Goal: Transaction & Acquisition: Purchase product/service

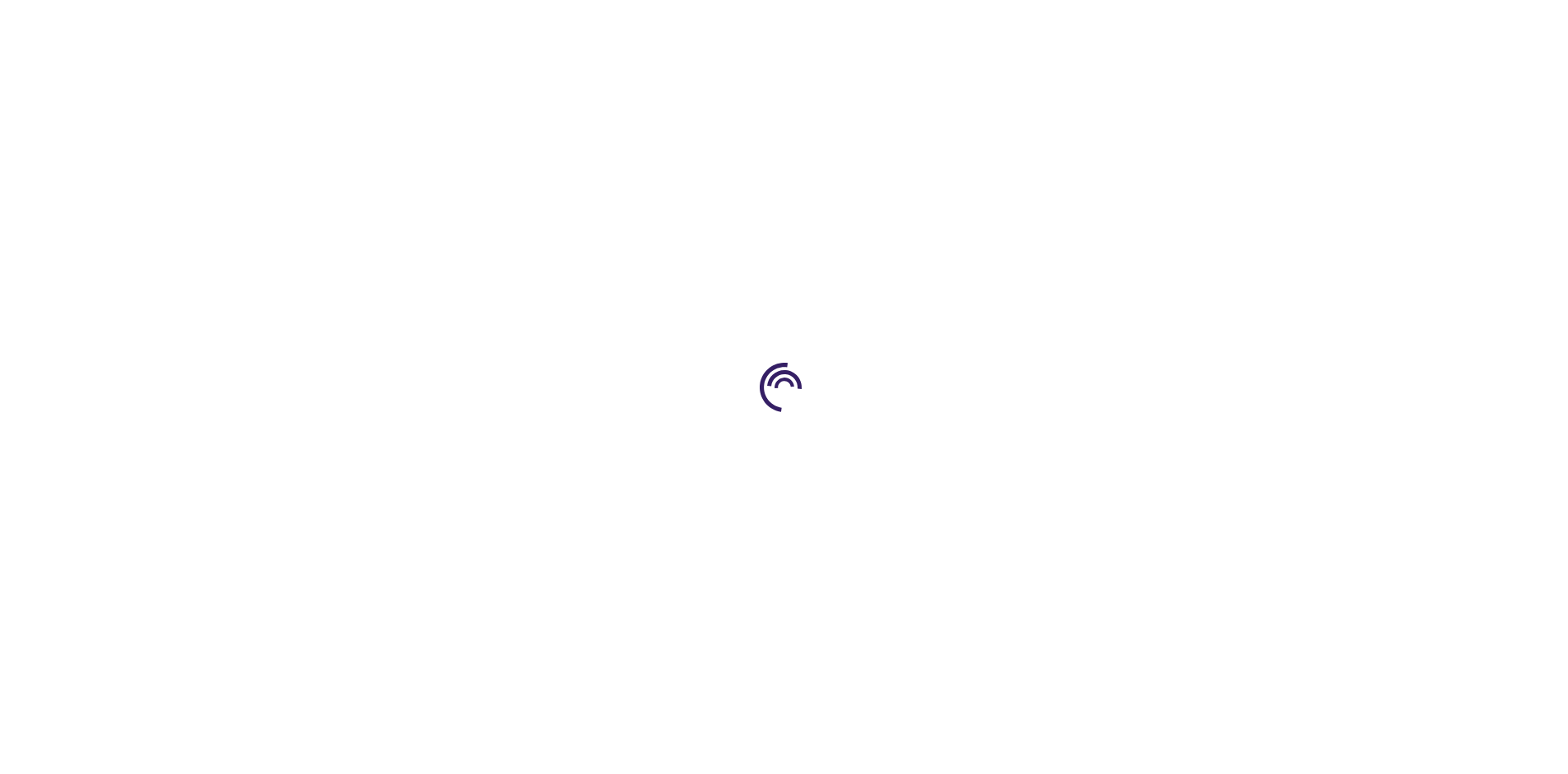
click at [1036, 25] on link "Log In" at bounding box center [1034, 25] width 32 height 13
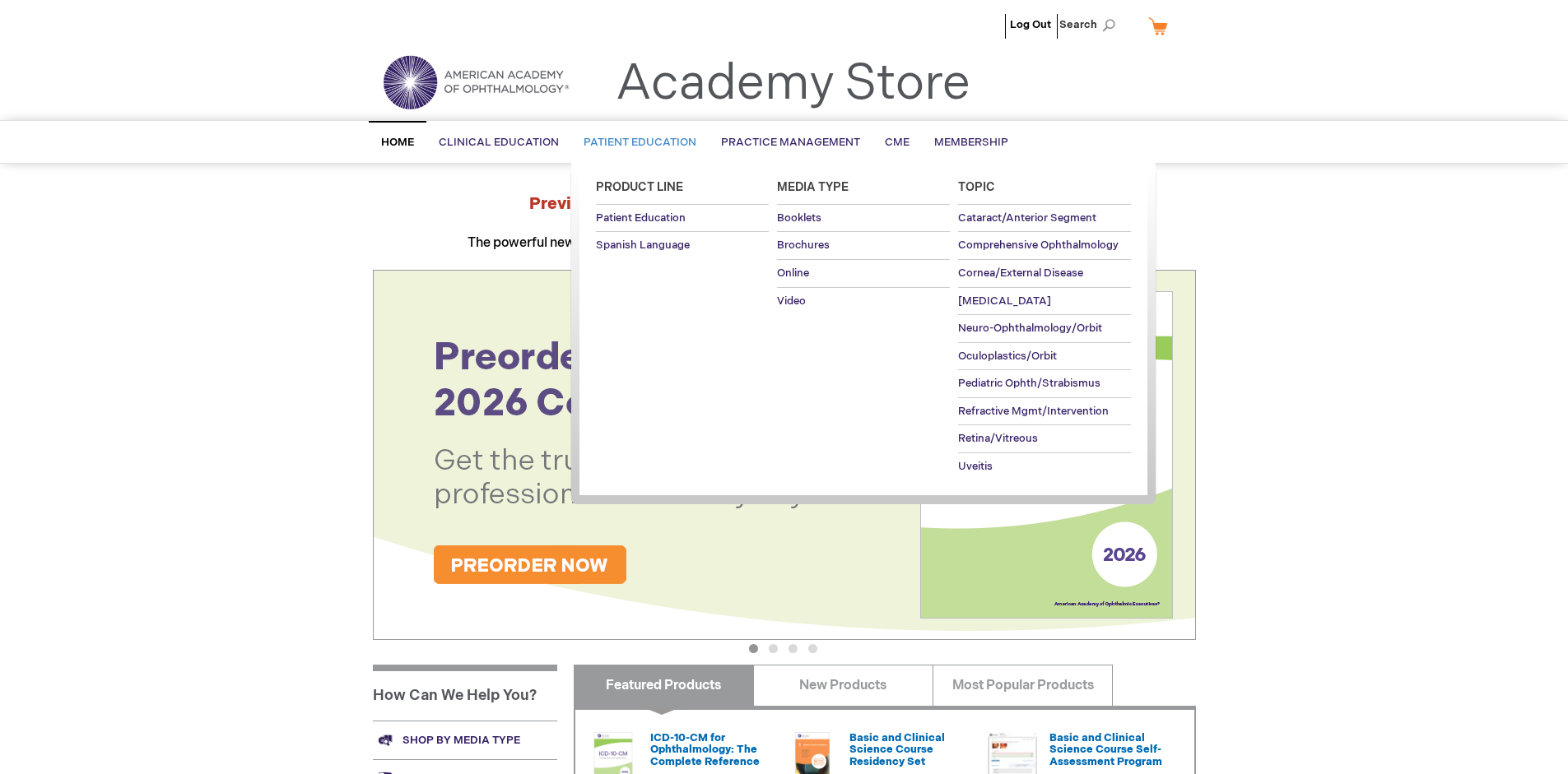
click at [635, 143] on span "Patient Education" at bounding box center [639, 143] width 113 height 13
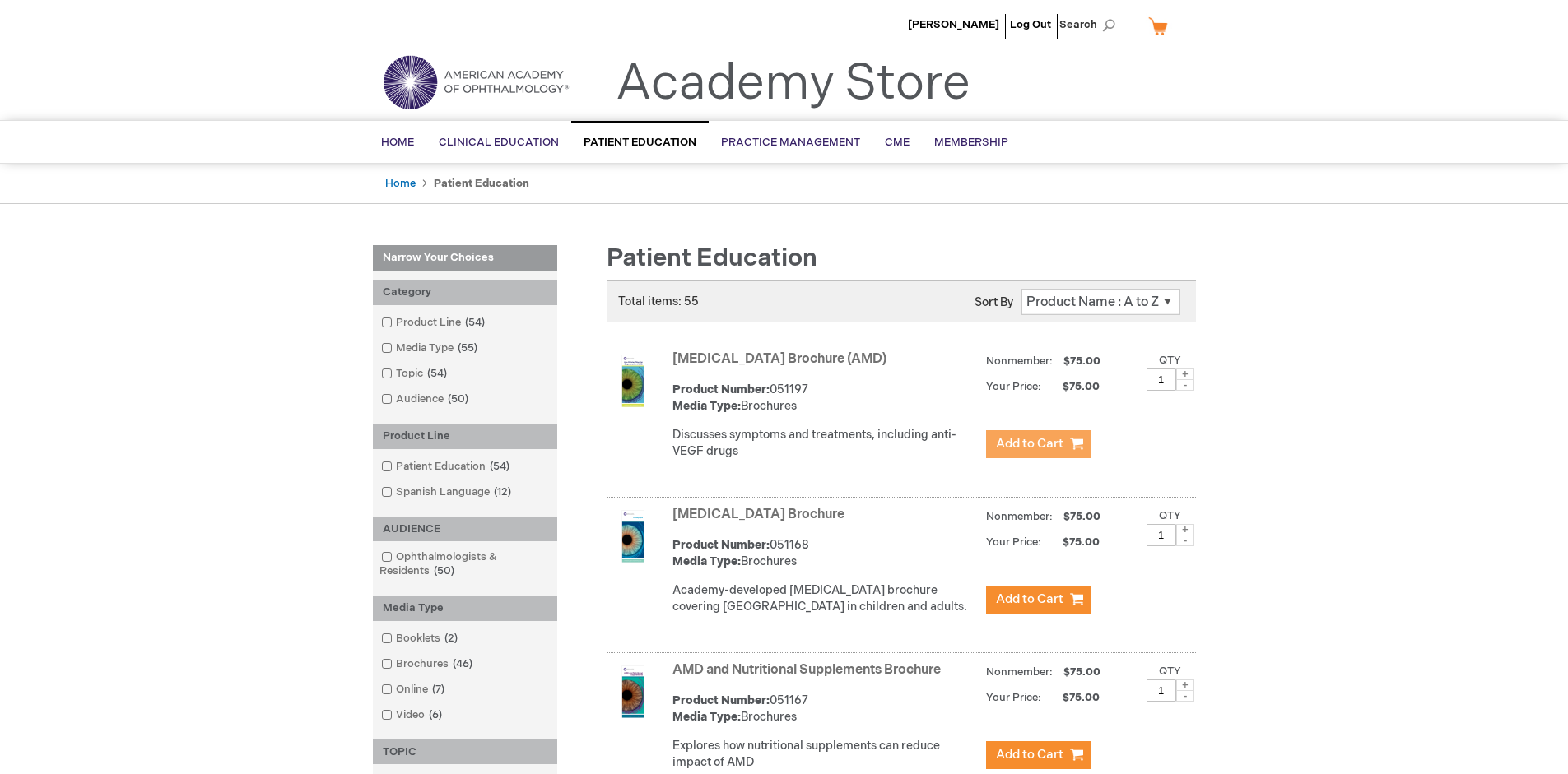
click at [1038, 444] on span "Add to Cart" at bounding box center [1029, 444] width 67 height 15
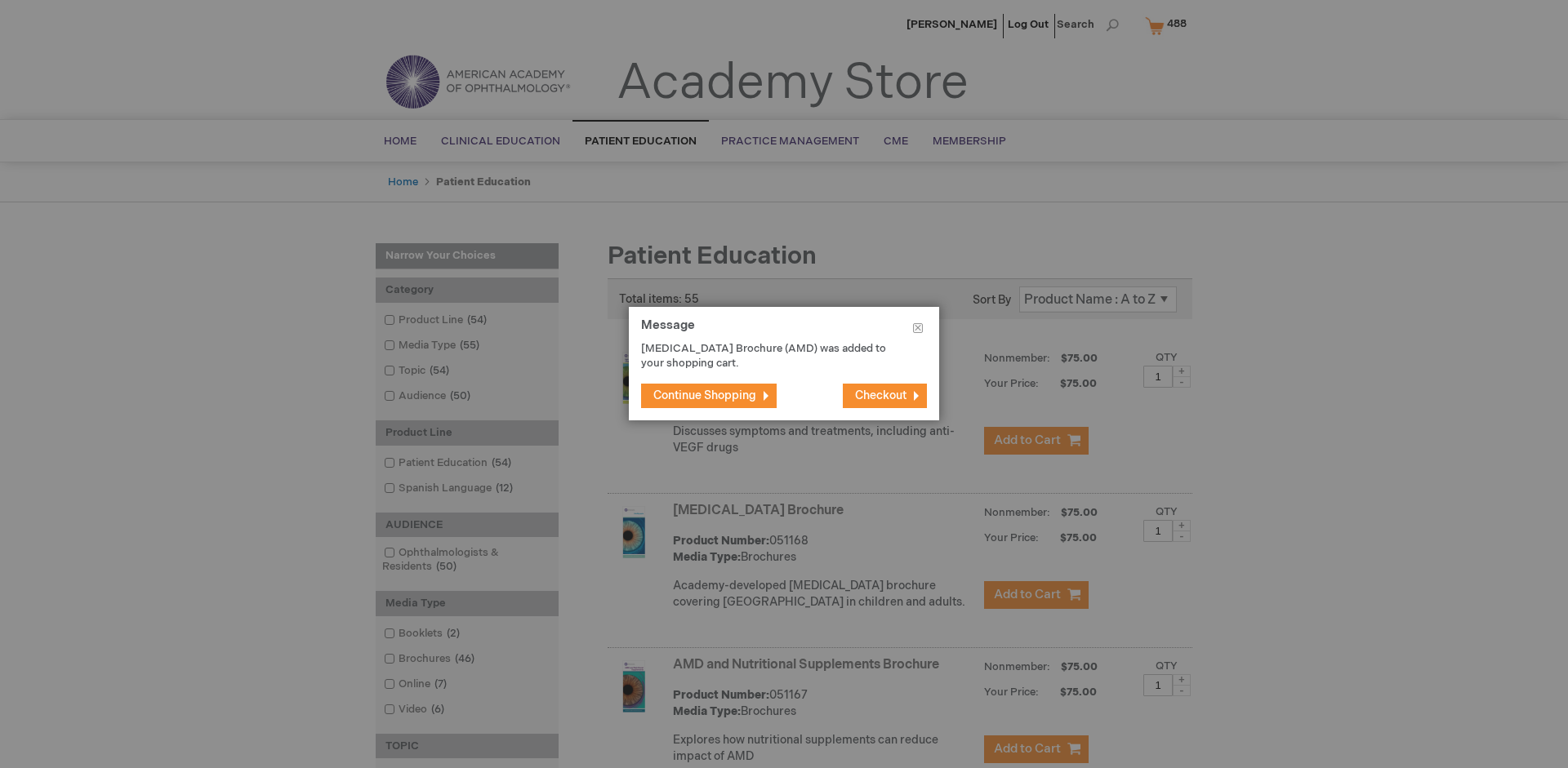
click at [705, 395] on span "Continue Shopping" at bounding box center [705, 395] width 103 height 14
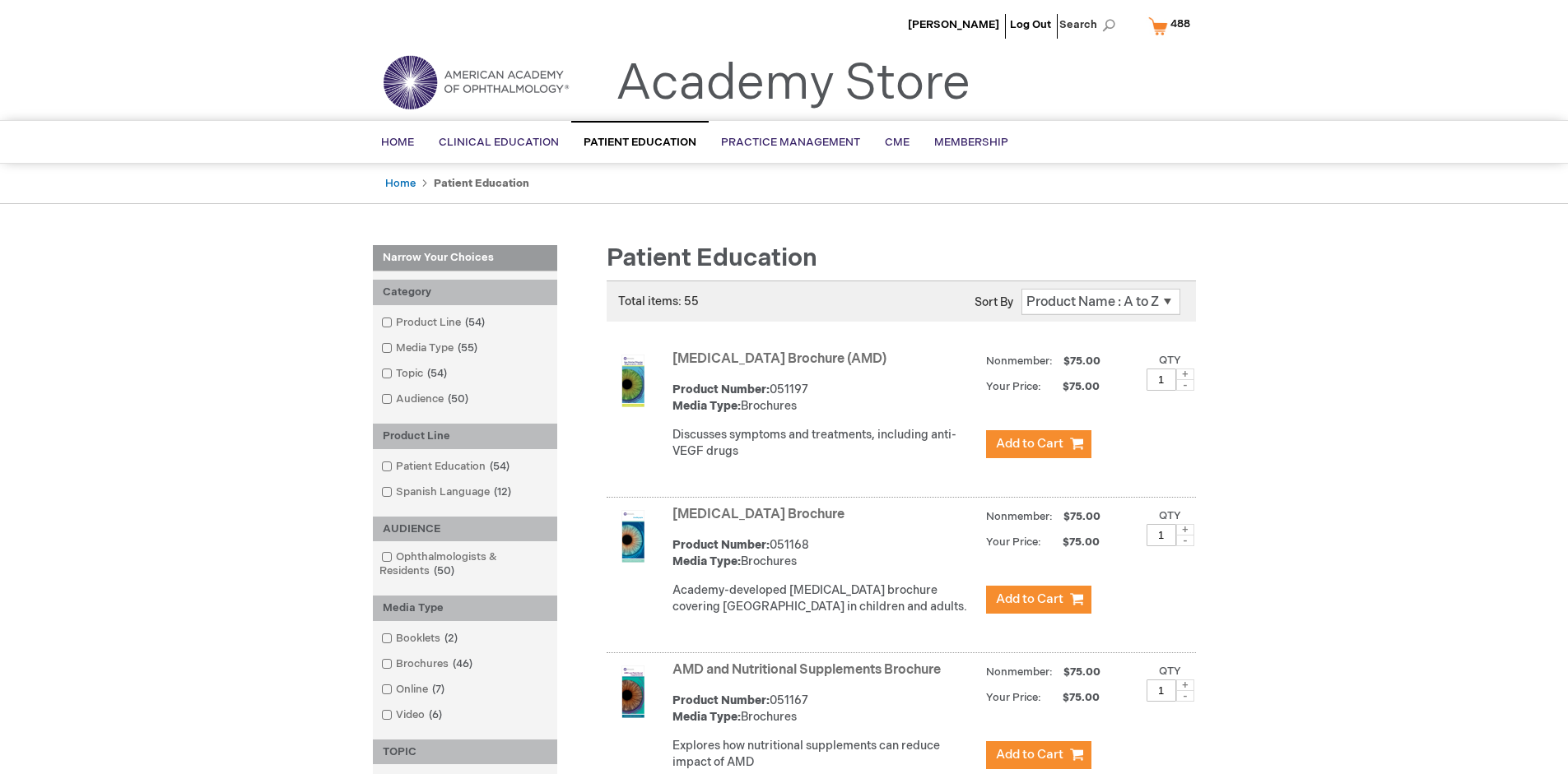
click at [810, 679] on link "AMD and Nutritional Supplements Brochure" at bounding box center [807, 670] width 268 height 15
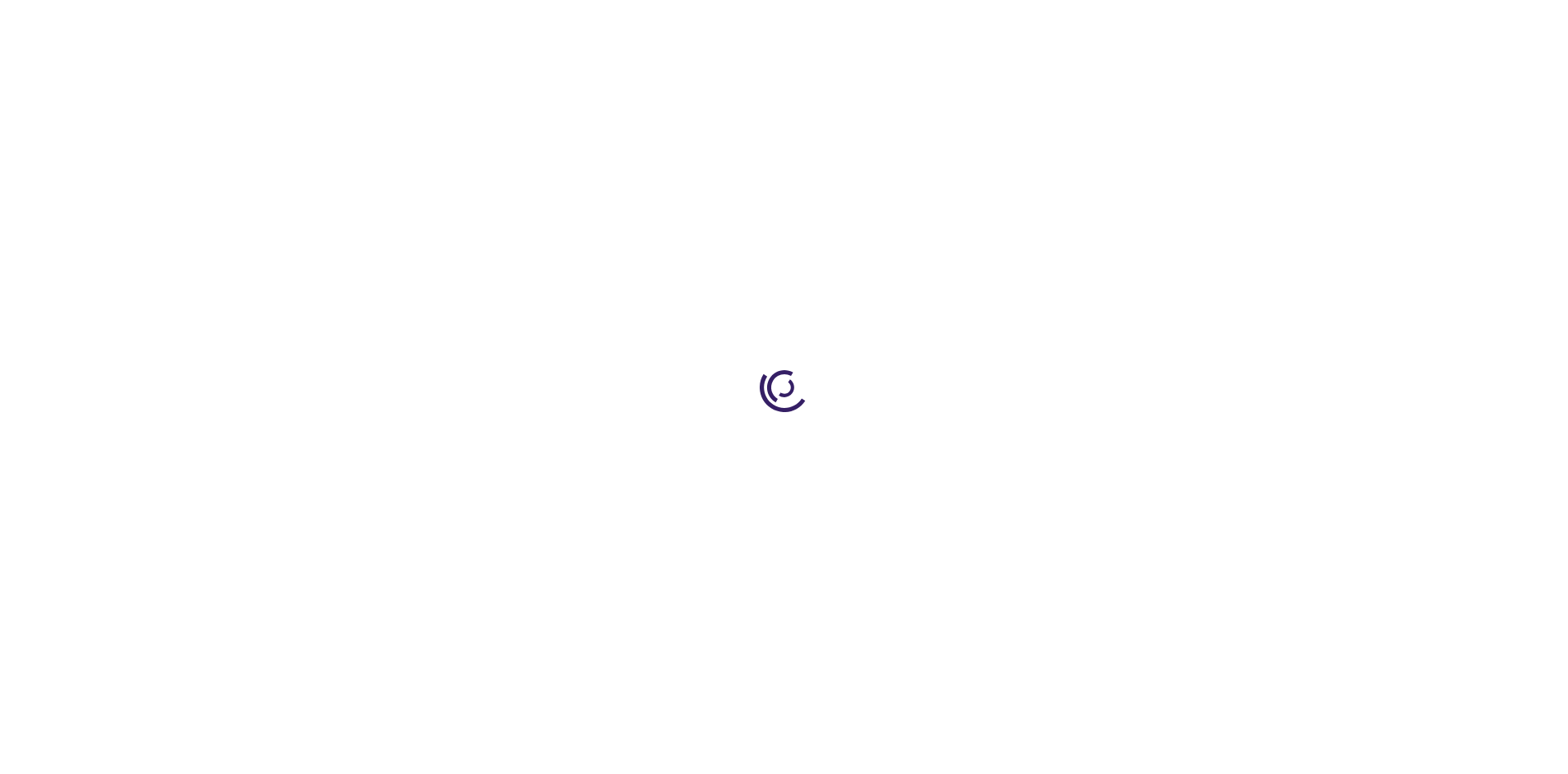
type input "1"
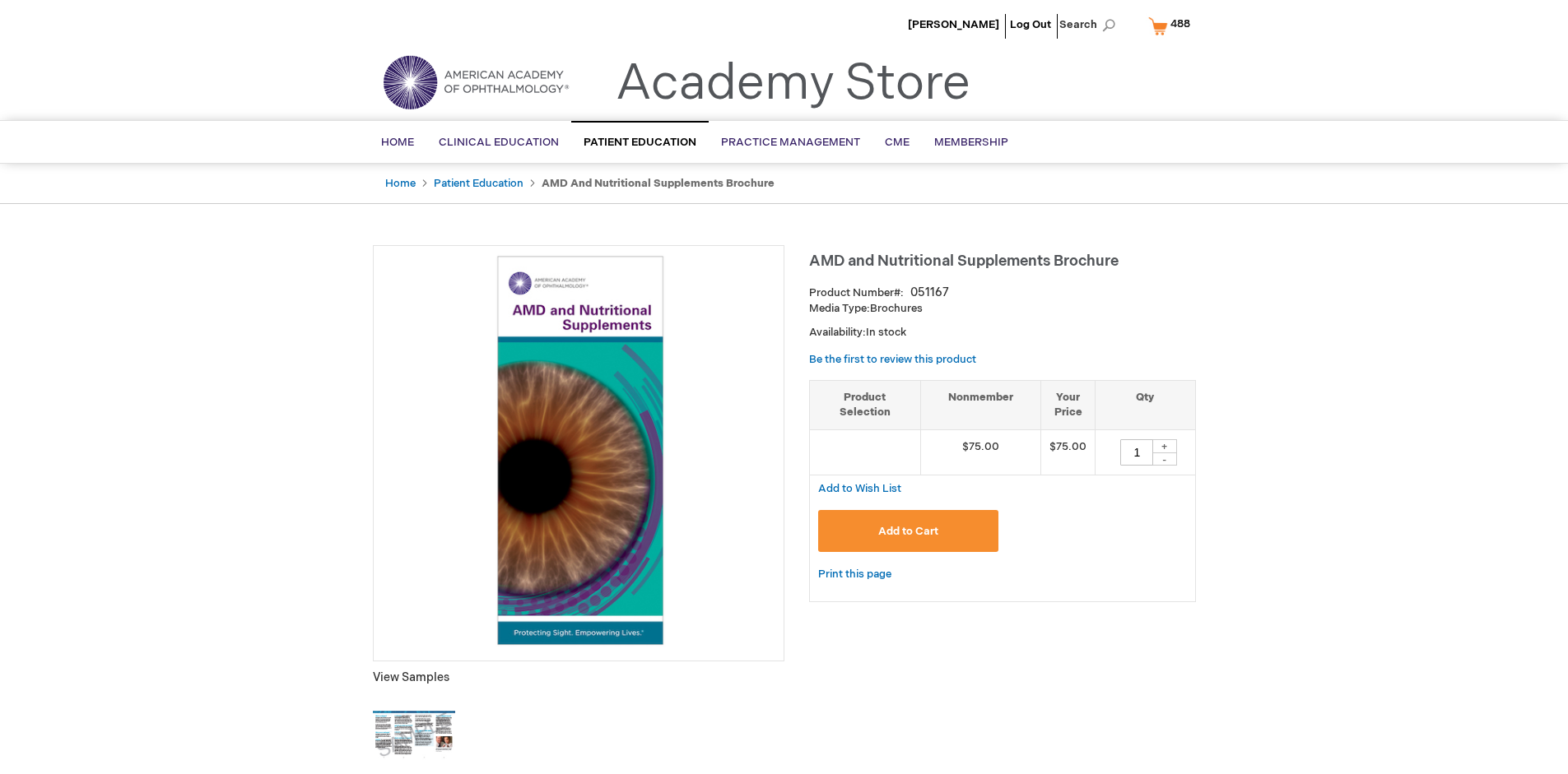
click at [908, 531] on span "Add to Cart" at bounding box center [908, 532] width 60 height 13
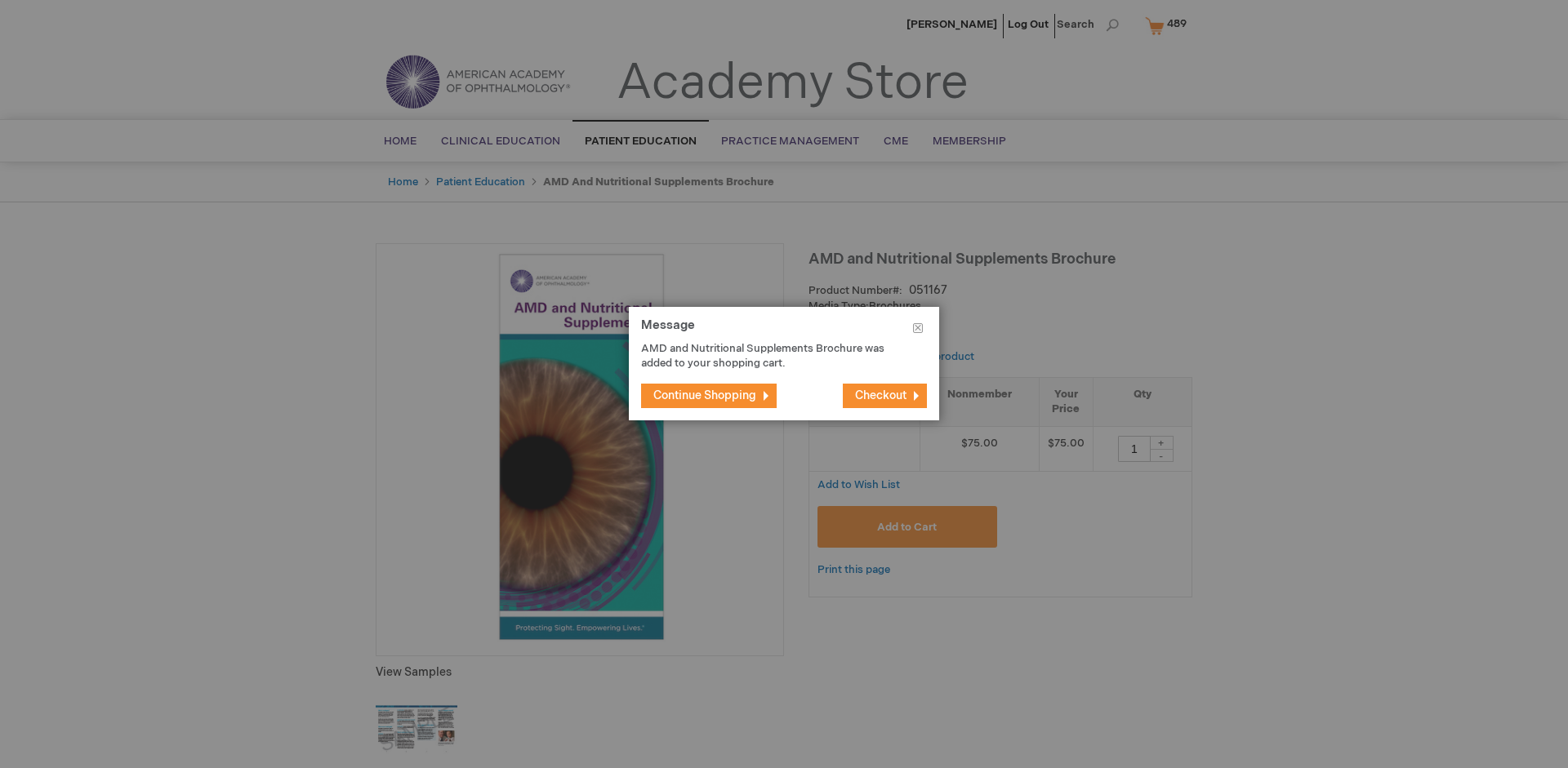
click at [705, 395] on span "Continue Shopping" at bounding box center [705, 395] width 103 height 14
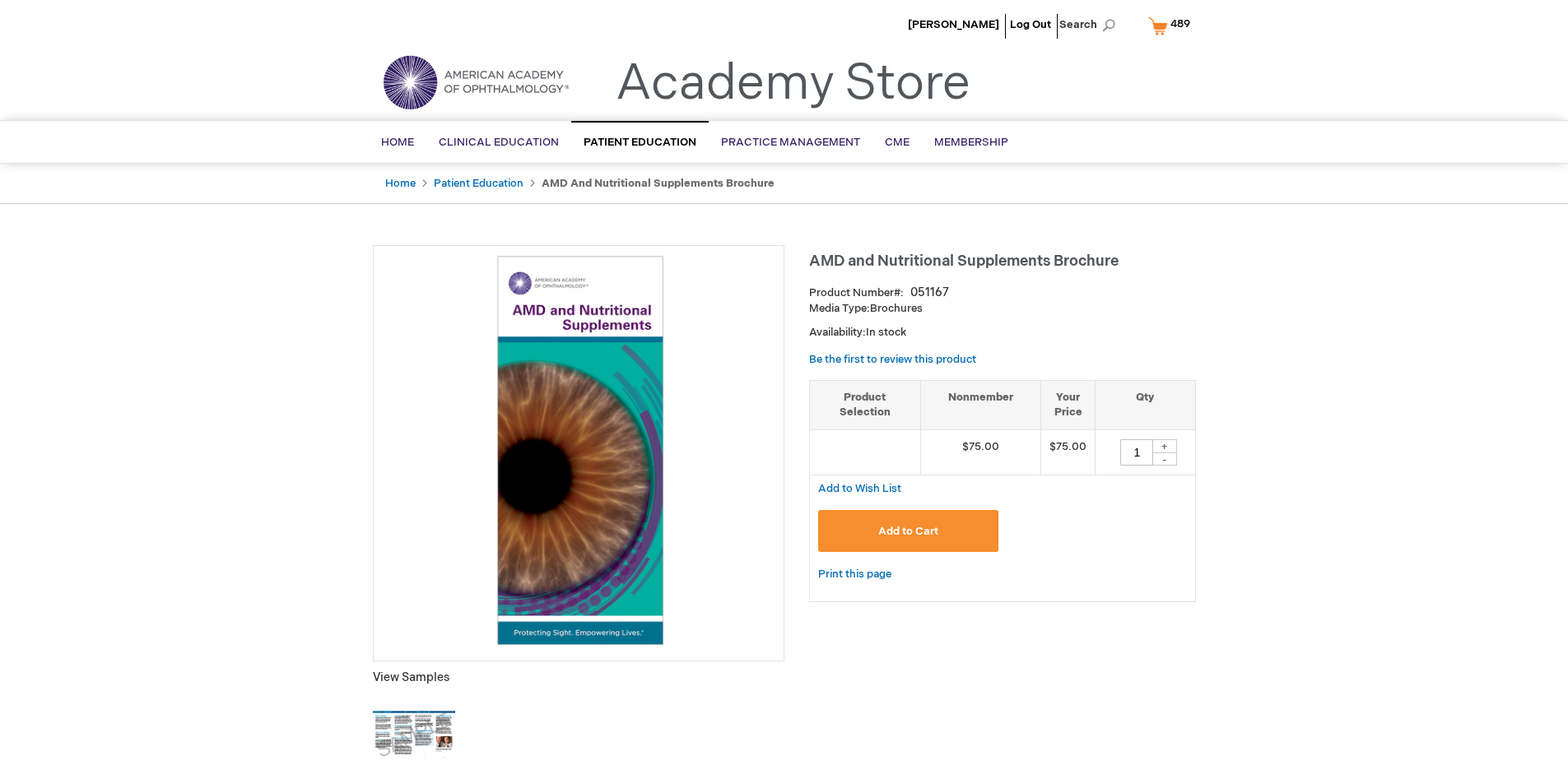
click at [1172, 25] on span "489" at bounding box center [1180, 24] width 19 height 13
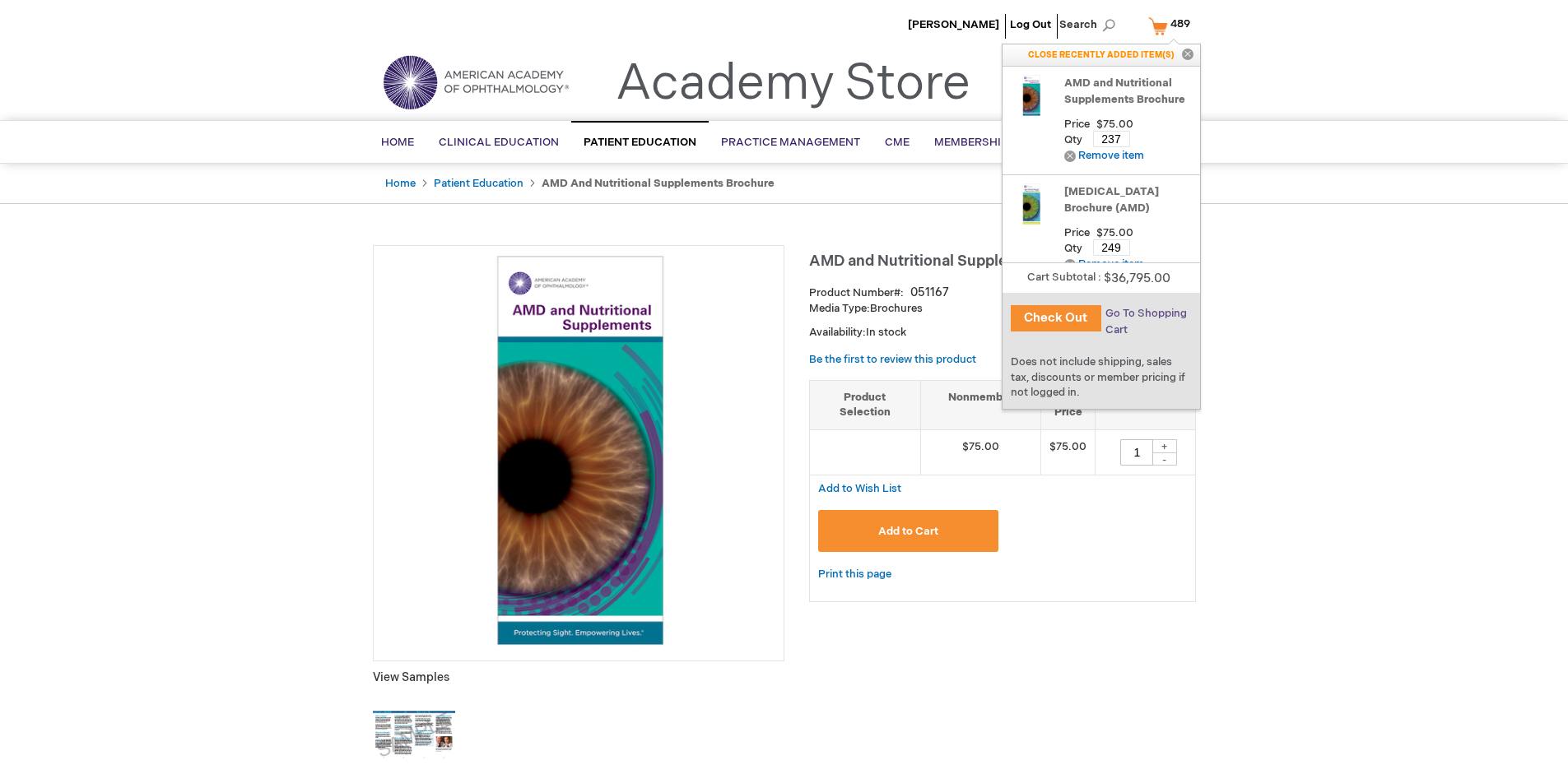
click at [1145, 313] on span "Go To Shopping Cart" at bounding box center [1146, 321] width 82 height 30
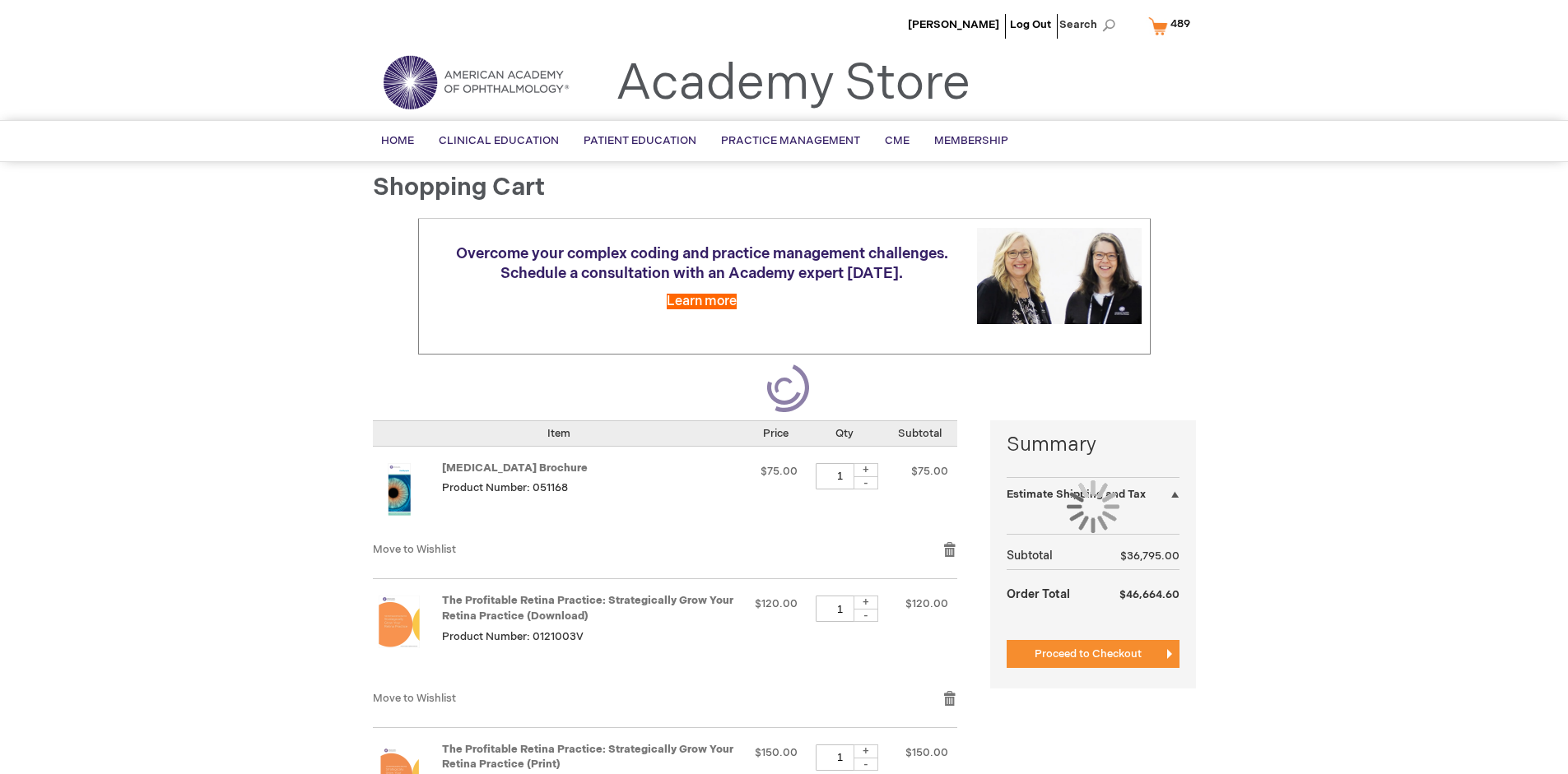
select select "US"
select select "41"
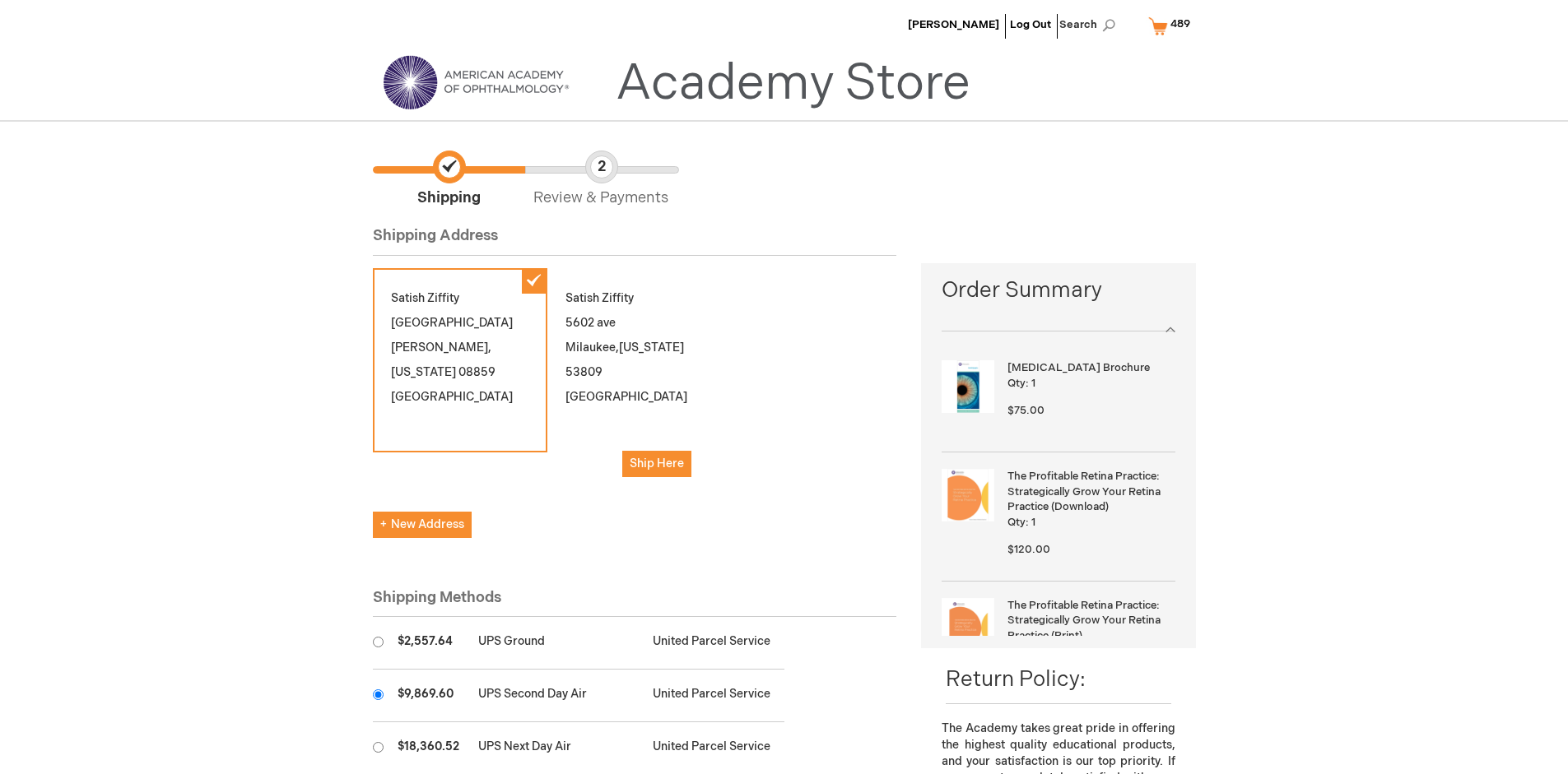
click at [378, 695] on input "radio" at bounding box center [378, 695] width 11 height 11
